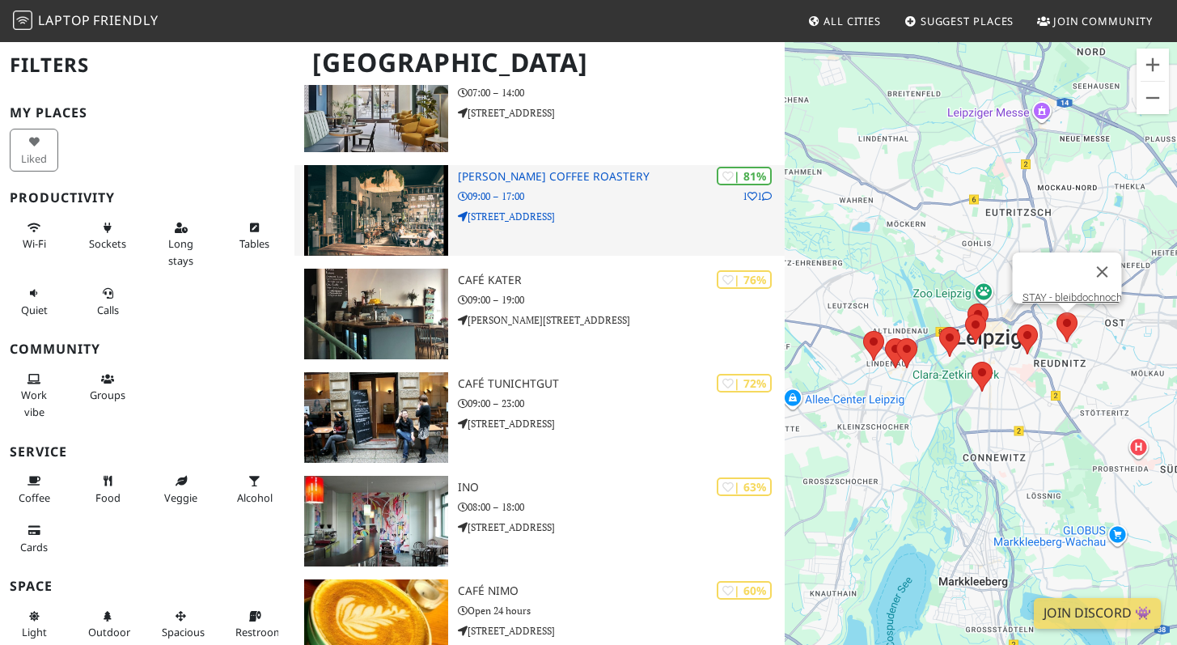
scroll to position [631, 0]
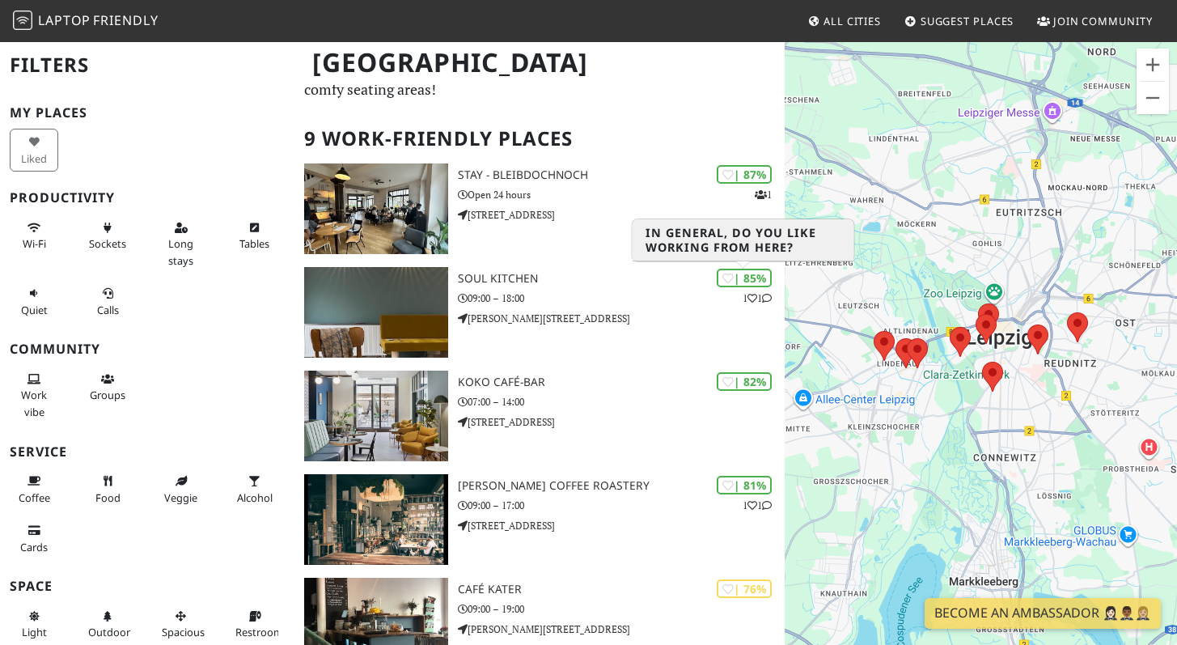
scroll to position [82, 0]
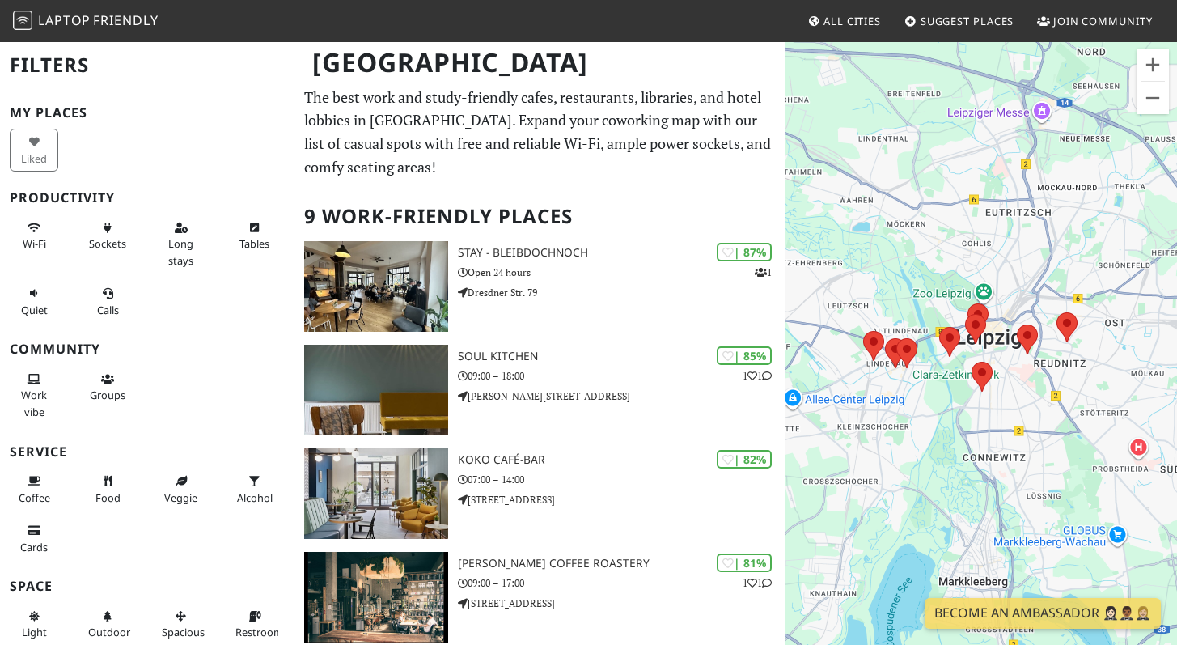
click at [473, 218] on h2 "9 Work-Friendly Places" at bounding box center [539, 216] width 471 height 49
click at [526, 142] on p "The best work and study-friendly cafes, restaurants, libraries, and hotel lobbi…" at bounding box center [539, 132] width 471 height 93
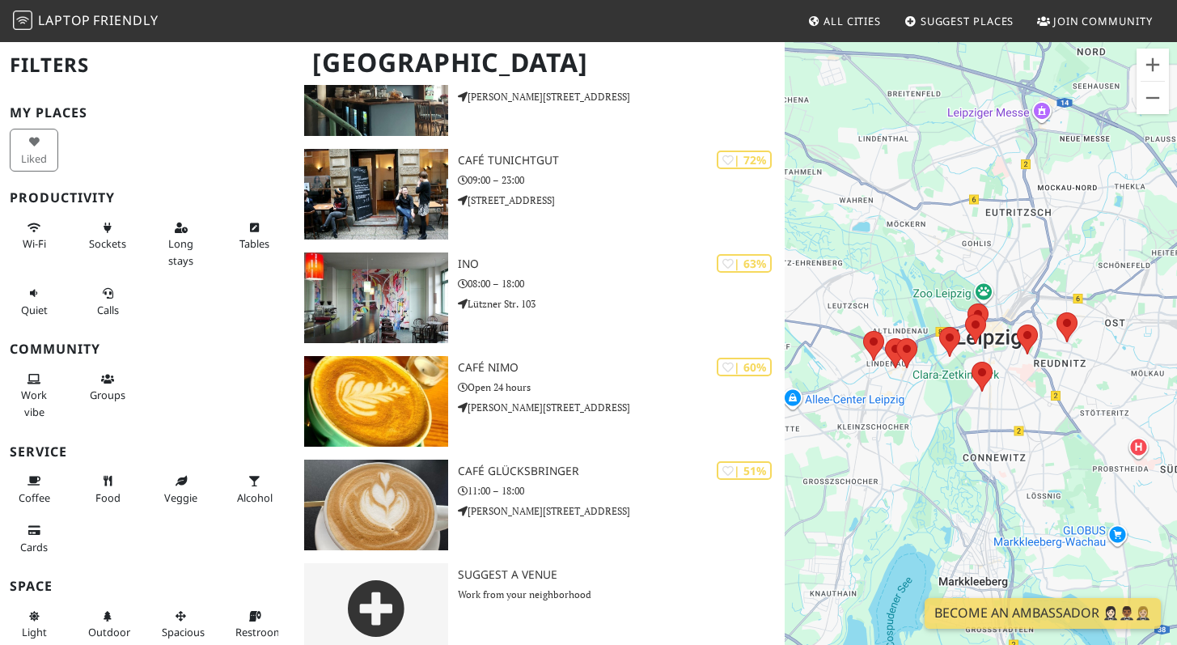
scroll to position [631, 0]
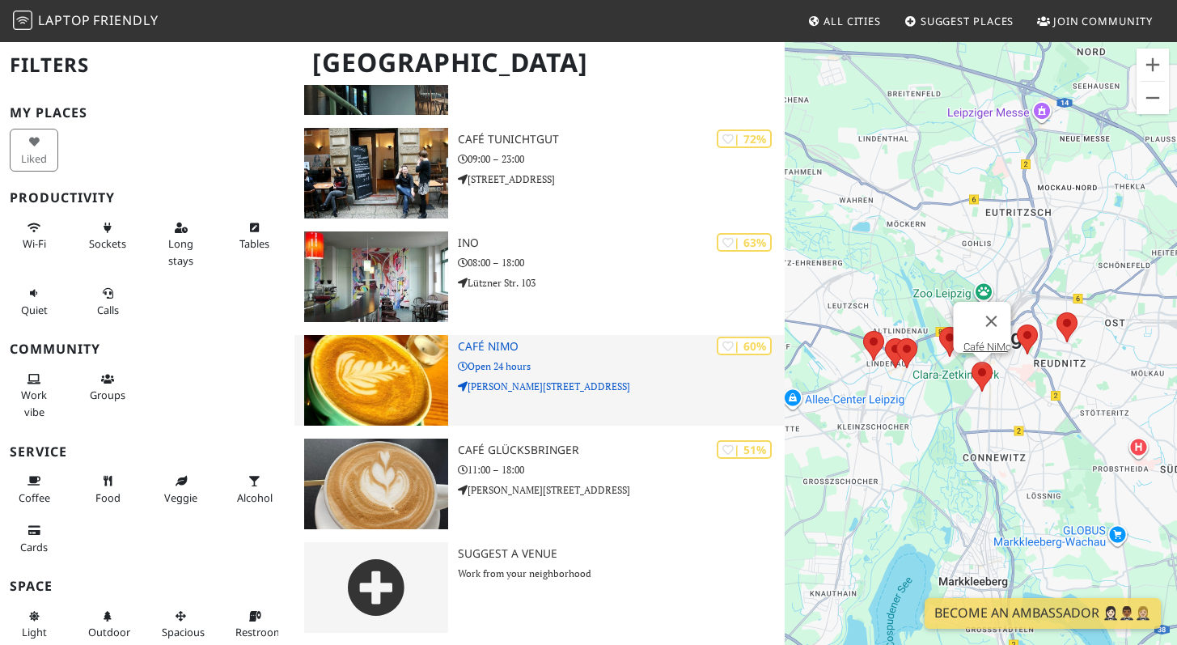
click at [491, 342] on h3 "Café NiMo" at bounding box center [621, 347] width 327 height 14
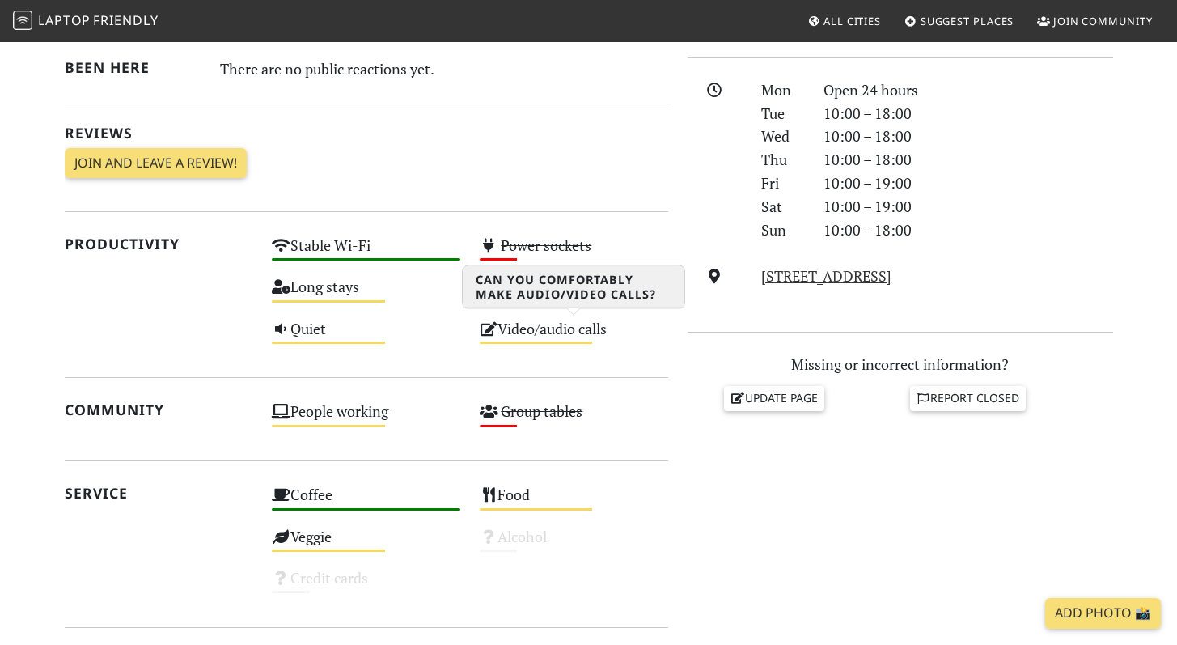
scroll to position [883, 0]
